Goal: Task Accomplishment & Management: Use online tool/utility

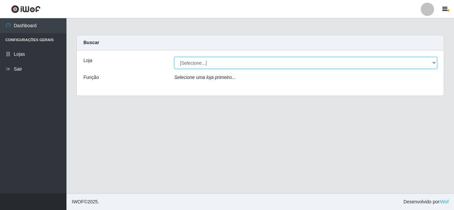
drag, startPoint x: 213, startPoint y: 56, endPoint x: 213, endPoint y: 61, distance: 5.7
click at [213, 61] on select "[Selecione...] Rede Compras Supermercados - LOJA 5" at bounding box center [305, 63] width 263 height 12
select select "397"
click at [174, 57] on select "[Selecione...] Rede Compras Supermercados - LOJA 5" at bounding box center [305, 63] width 263 height 12
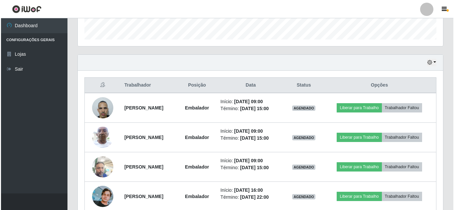
scroll to position [199, 0]
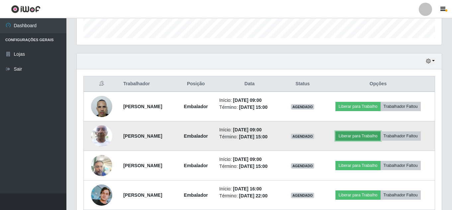
click at [370, 136] on button "Liberar para Trabalho" at bounding box center [358, 136] width 45 height 9
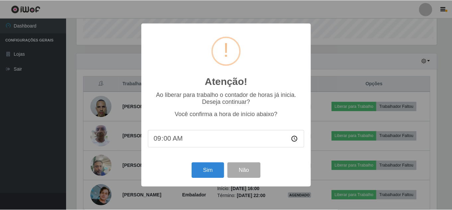
scroll to position [138, 362]
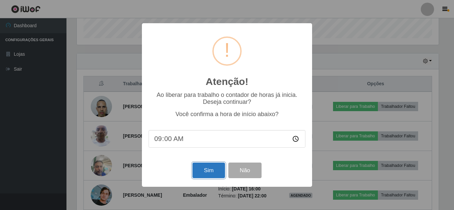
click at [213, 172] on button "Sim" at bounding box center [208, 171] width 32 height 16
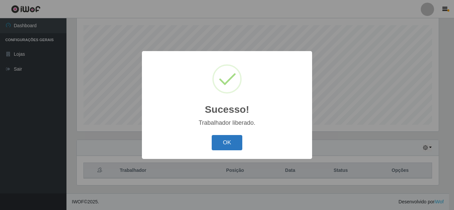
click at [235, 144] on button "OK" at bounding box center [227, 143] width 31 height 16
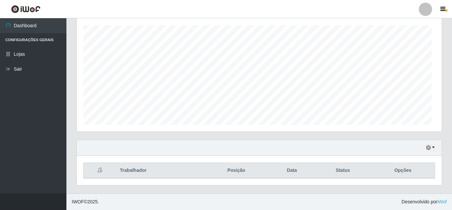
scroll to position [138, 365]
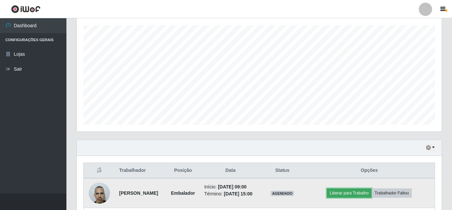
click at [364, 198] on button "Liberar para Trabalho" at bounding box center [349, 193] width 45 height 9
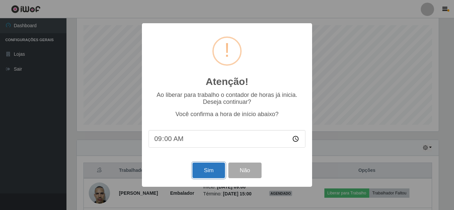
click at [214, 166] on button "Sim" at bounding box center [208, 171] width 32 height 16
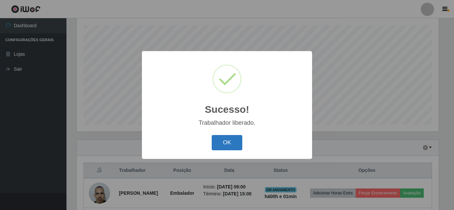
click at [225, 136] on button "OK" at bounding box center [227, 143] width 31 height 16
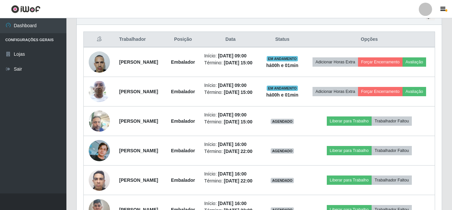
scroll to position [246, 0]
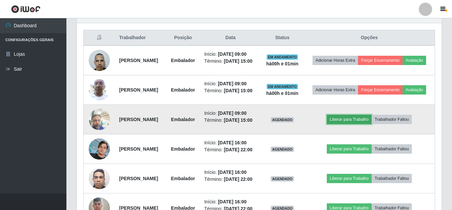
click at [347, 124] on button "Liberar para Trabalho" at bounding box center [349, 119] width 45 height 9
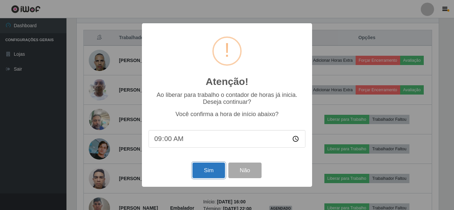
click at [207, 170] on button "Sim" at bounding box center [208, 171] width 32 height 16
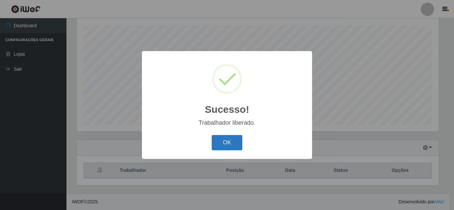
click at [229, 142] on button "OK" at bounding box center [227, 143] width 31 height 16
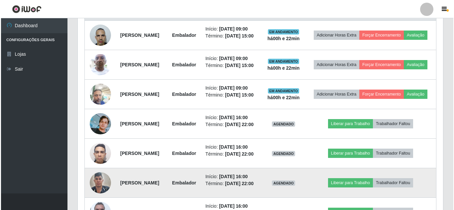
scroll to position [355, 0]
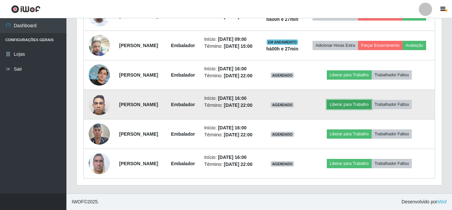
click at [362, 100] on button "Liberar para Trabalho" at bounding box center [349, 104] width 45 height 9
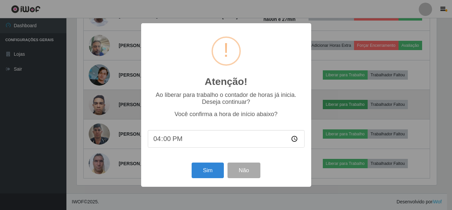
scroll to position [138, 362]
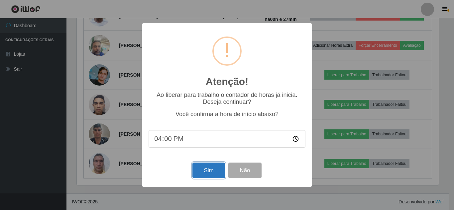
click at [210, 172] on button "Sim" at bounding box center [208, 171] width 32 height 16
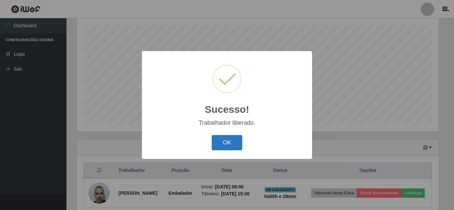
click at [230, 146] on button "OK" at bounding box center [227, 143] width 31 height 16
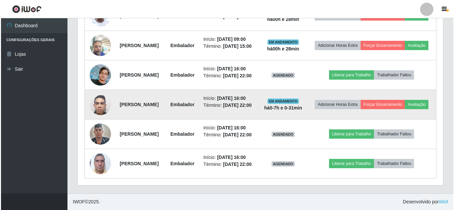
scroll to position [355, 0]
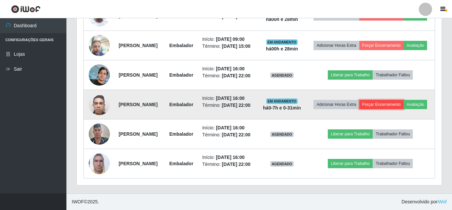
click at [391, 100] on button "Forçar Encerramento" at bounding box center [382, 104] width 45 height 9
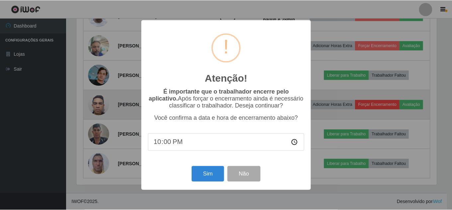
scroll to position [138, 362]
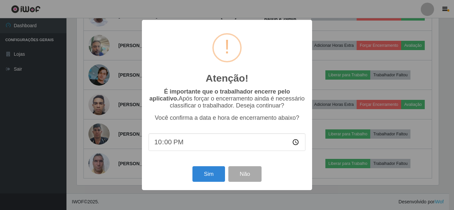
click at [178, 141] on input "22:00" at bounding box center [227, 143] width 157 height 18
drag, startPoint x: 164, startPoint y: 144, endPoint x: 159, endPoint y: 146, distance: 5.7
click at [162, 145] on input "22:00" at bounding box center [227, 143] width 157 height 18
click at [159, 146] on input "22:00" at bounding box center [227, 143] width 157 height 18
type input "16:12"
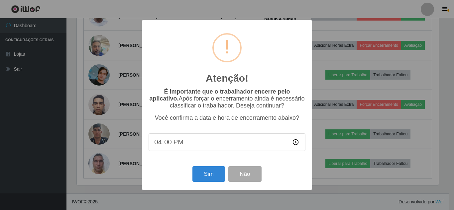
type input "16:02"
click at [207, 174] on button "Sim" at bounding box center [208, 174] width 32 height 16
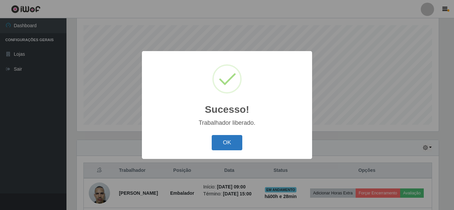
click at [226, 142] on button "OK" at bounding box center [227, 143] width 31 height 16
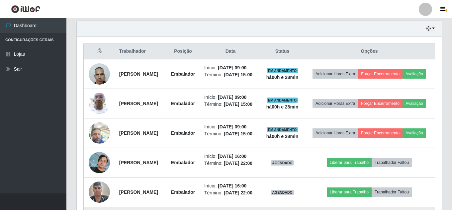
scroll to position [220, 0]
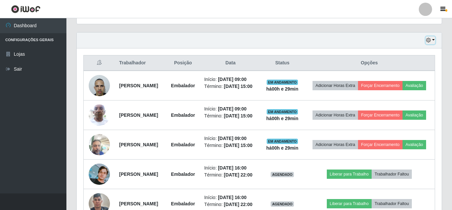
click at [434, 41] on button "button" at bounding box center [430, 41] width 9 height 8
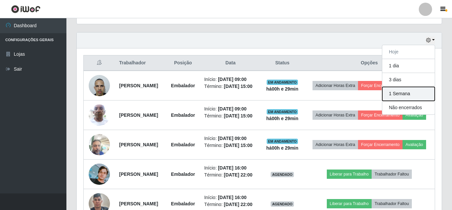
click at [400, 97] on button "1 Semana" at bounding box center [408, 94] width 52 height 14
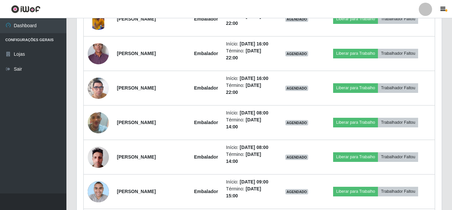
scroll to position [2015, 0]
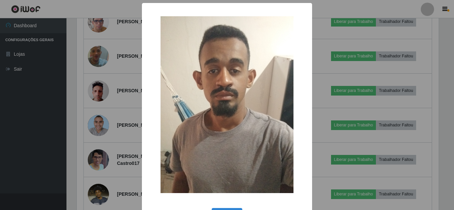
click at [96, 85] on div "× OK Cancel" at bounding box center [227, 105] width 454 height 210
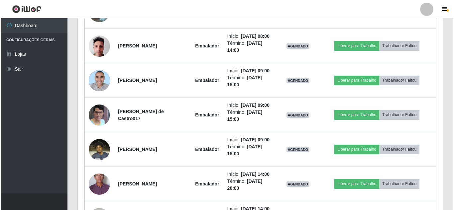
scroll to position [2048, 0]
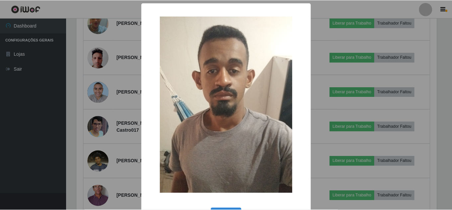
scroll to position [138, 362]
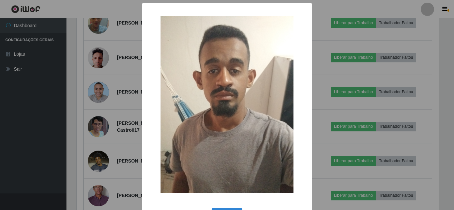
click at [398, 29] on div "× OK Cancel" at bounding box center [227, 105] width 454 height 210
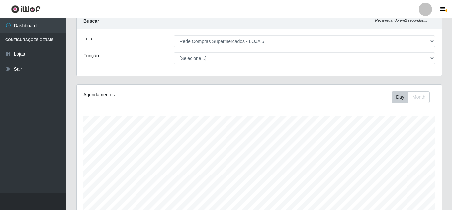
scroll to position [46, 0]
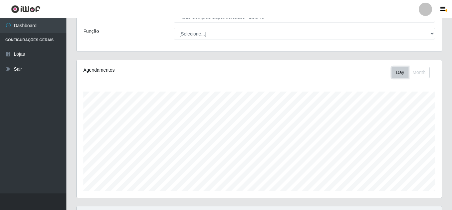
click at [403, 72] on button "Day" at bounding box center [400, 73] width 17 height 12
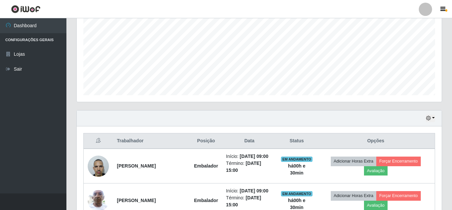
scroll to position [146, 0]
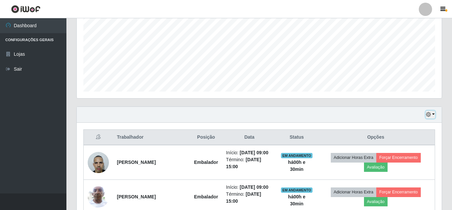
click at [435, 114] on button "button" at bounding box center [430, 115] width 9 height 8
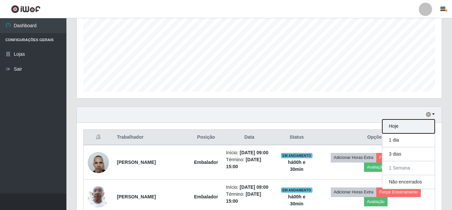
click at [408, 128] on button "Hoje" at bounding box center [408, 127] width 52 height 14
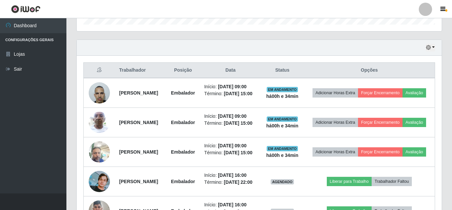
scroll to position [212, 0]
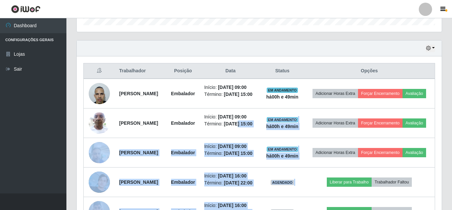
click at [300, 210] on html "Perfil Alterar Senha Sair Dashboard Configurações Gerais Lojas Sair Carregando.…" at bounding box center [226, 38] width 452 height 500
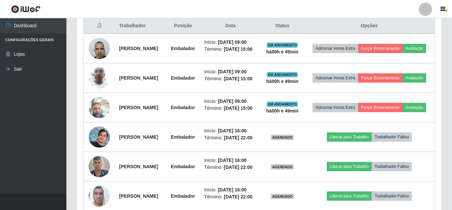
click at [337, 9] on header "Perfil Alterar Senha Sair" at bounding box center [226, 9] width 452 height 18
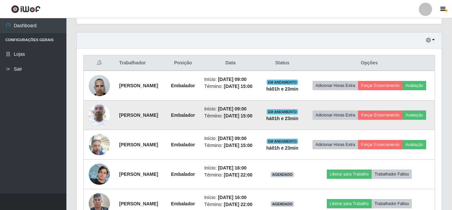
scroll to position [187, 0]
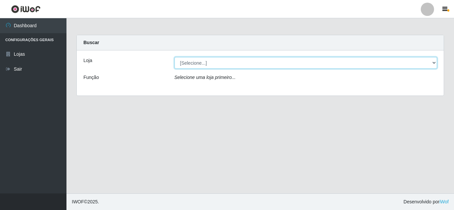
click at [435, 63] on select "[Selecione...] Rede Compras Supermercados - LOJA 5" at bounding box center [305, 63] width 263 height 12
select select "397"
click at [174, 57] on select "[Selecione...] Rede Compras Supermercados - LOJA 5" at bounding box center [305, 63] width 263 height 12
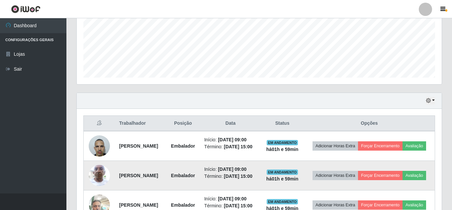
scroll to position [154, 0]
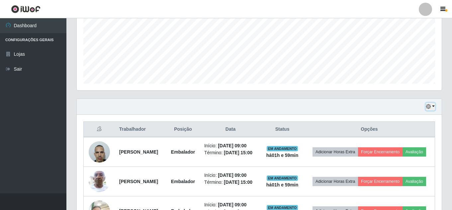
click at [428, 105] on icon "button" at bounding box center [428, 106] width 5 height 5
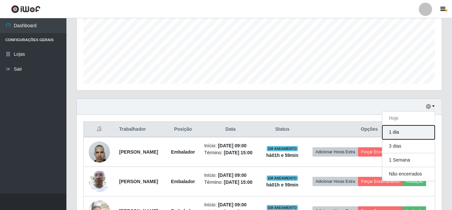
click at [418, 130] on button "1 dia" at bounding box center [408, 133] width 52 height 14
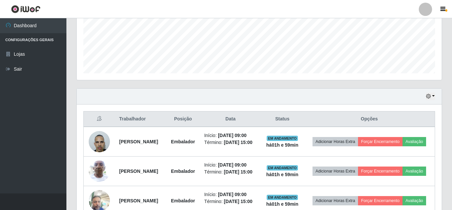
scroll to position [163, 0]
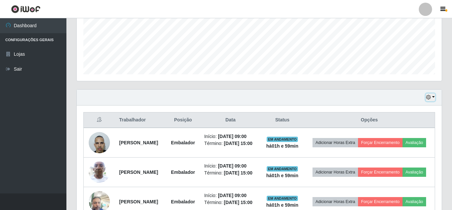
click at [430, 98] on icon "button" at bounding box center [428, 97] width 5 height 5
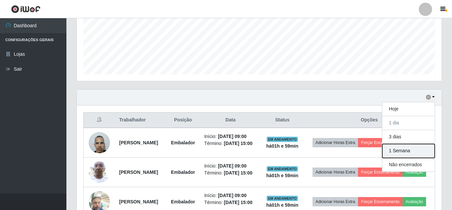
click at [413, 154] on button "1 Semana" at bounding box center [408, 151] width 52 height 14
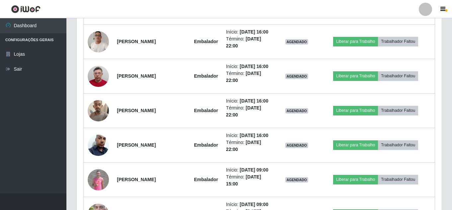
scroll to position [1492, 0]
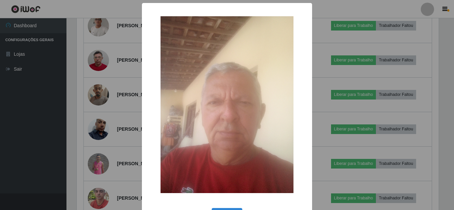
click at [37, 90] on div "× OK Cancel" at bounding box center [227, 105] width 454 height 210
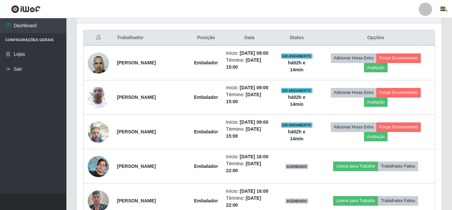
scroll to position [13, 0]
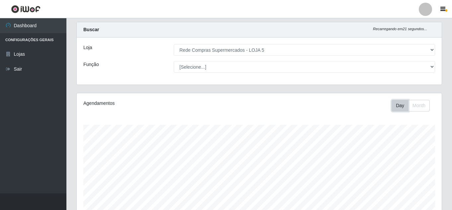
click at [398, 103] on button "Day" at bounding box center [400, 106] width 17 height 12
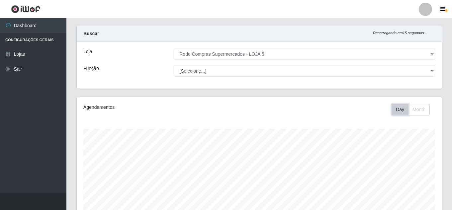
scroll to position [0, 0]
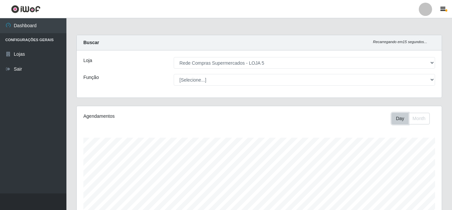
click at [397, 118] on button "Day" at bounding box center [400, 119] width 17 height 12
click at [428, 116] on button "Month" at bounding box center [419, 119] width 22 height 12
click at [395, 119] on button "Day" at bounding box center [400, 119] width 17 height 12
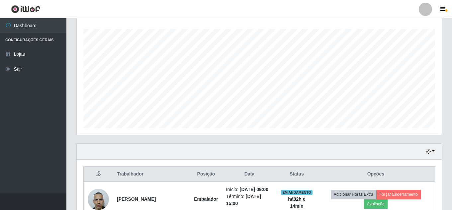
scroll to position [100, 0]
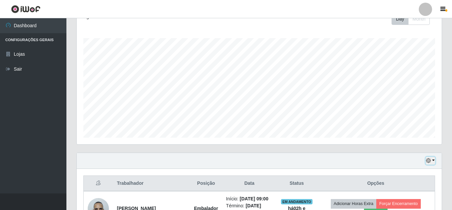
click at [434, 159] on button "button" at bounding box center [430, 161] width 9 height 8
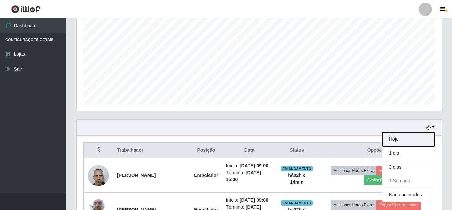
click at [411, 137] on button "Hoje" at bounding box center [408, 140] width 52 height 14
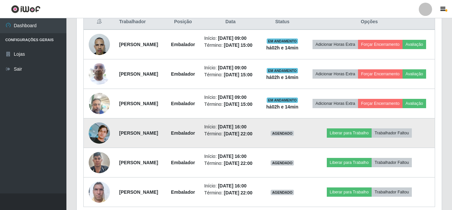
scroll to position [233, 0]
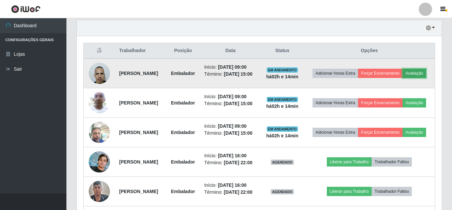
click at [403, 78] on button "Avaliação" at bounding box center [415, 73] width 24 height 9
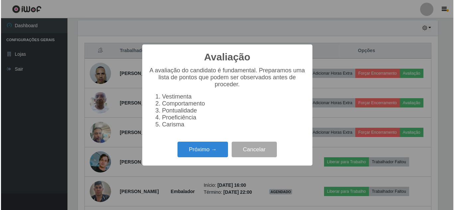
scroll to position [138, 362]
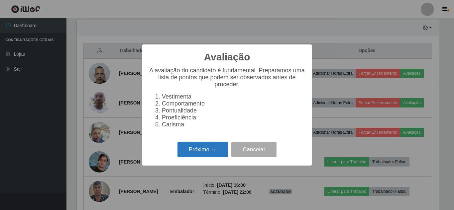
click at [219, 152] on button "Próximo →" at bounding box center [202, 150] width 51 height 16
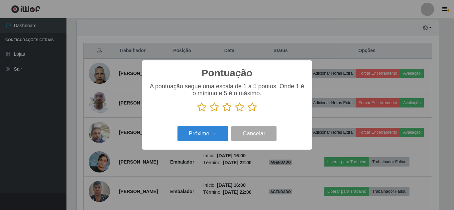
scroll to position [332135, 331911]
click at [249, 106] on icon at bounding box center [252, 107] width 9 height 10
click at [248, 112] on input "radio" at bounding box center [248, 112] width 0 height 0
click at [216, 123] on div "Pontuação × A pontuação segue uma escala de 1 à 5 pontos. Onde 1 é o mínimo e 5…" at bounding box center [227, 104] width 170 height 89
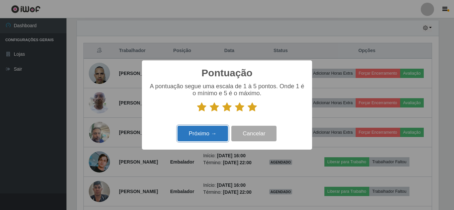
click at [215, 131] on button "Próximo →" at bounding box center [202, 134] width 51 height 16
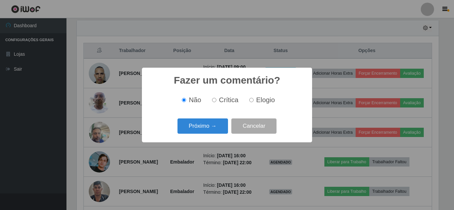
click at [215, 131] on button "Próximo →" at bounding box center [202, 127] width 51 height 16
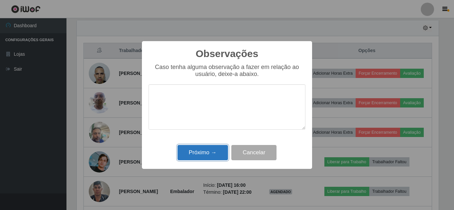
click at [212, 152] on button "Próximo →" at bounding box center [202, 153] width 51 height 16
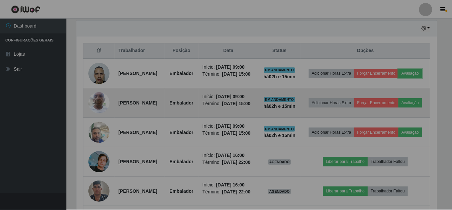
scroll to position [138, 365]
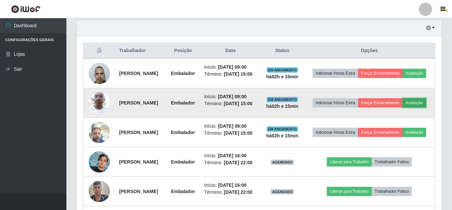
click at [403, 108] on button "Avaliação" at bounding box center [415, 102] width 24 height 9
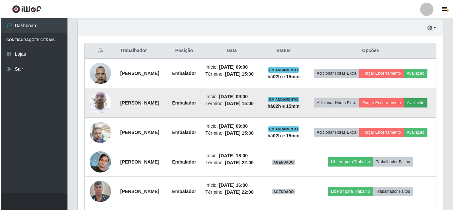
scroll to position [138, 362]
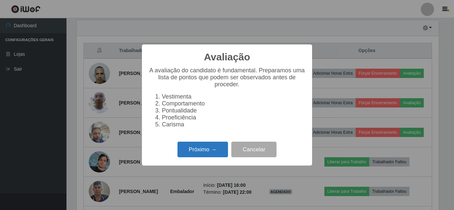
click at [216, 153] on button "Próximo →" at bounding box center [202, 150] width 51 height 16
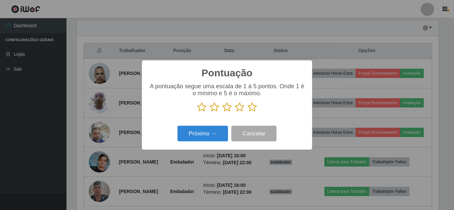
click at [250, 108] on icon at bounding box center [252, 107] width 9 height 10
click at [248, 112] on input "radio" at bounding box center [248, 112] width 0 height 0
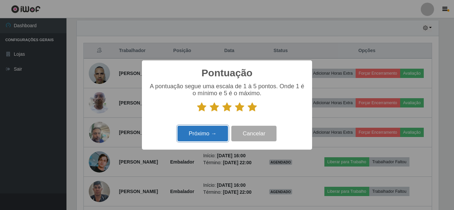
click at [207, 132] on button "Próximo →" at bounding box center [202, 134] width 51 height 16
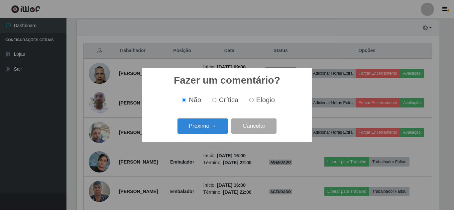
click at [207, 132] on button "Próximo →" at bounding box center [202, 127] width 51 height 16
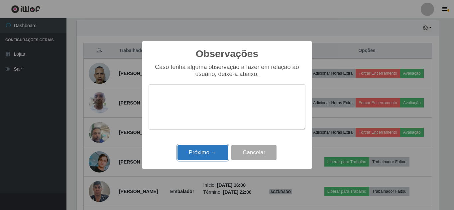
click at [209, 155] on button "Próximo →" at bounding box center [202, 153] width 51 height 16
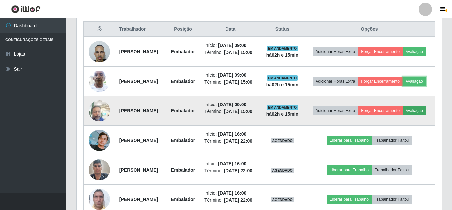
scroll to position [266, 0]
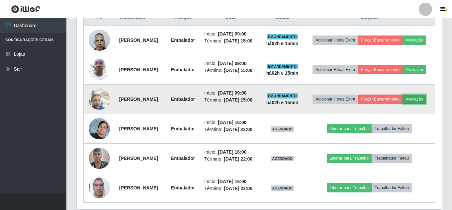
click at [403, 104] on button "Avaliação" at bounding box center [415, 99] width 24 height 9
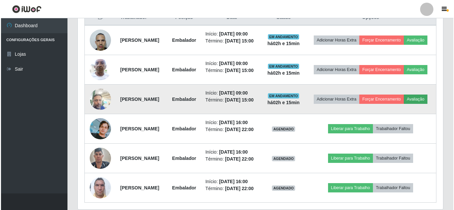
scroll to position [138, 362]
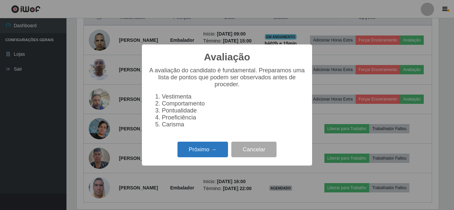
click at [214, 149] on button "Próximo →" at bounding box center [202, 150] width 51 height 16
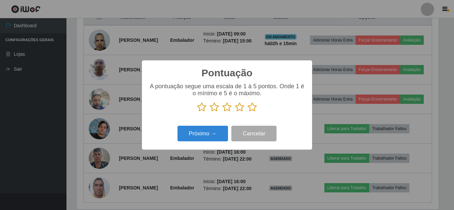
click at [251, 108] on icon at bounding box center [252, 107] width 9 height 10
click at [248, 112] on input "radio" at bounding box center [248, 112] width 0 height 0
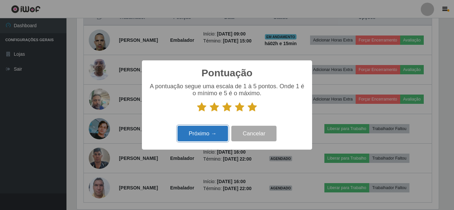
click at [218, 131] on button "Próximo →" at bounding box center [202, 134] width 51 height 16
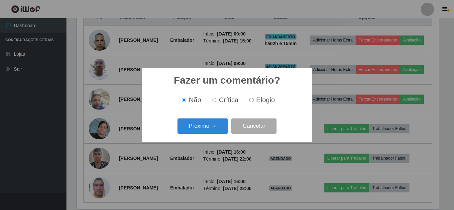
click at [218, 131] on button "Próximo →" at bounding box center [202, 127] width 51 height 16
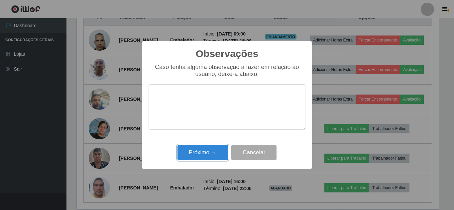
drag, startPoint x: 214, startPoint y: 155, endPoint x: 229, endPoint y: 155, distance: 15.0
click at [225, 155] on button "Próximo →" at bounding box center [202, 153] width 51 height 16
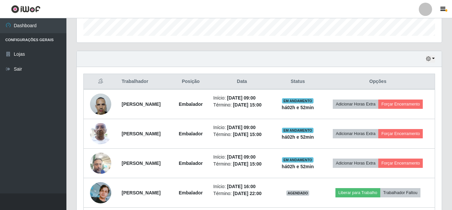
scroll to position [190, 0]
